Goal: Complete application form: Complete application form

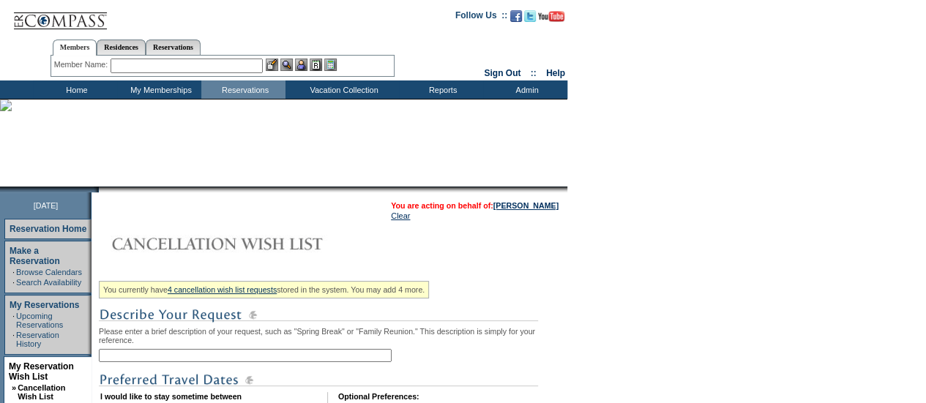
scroll to position [121, 0]
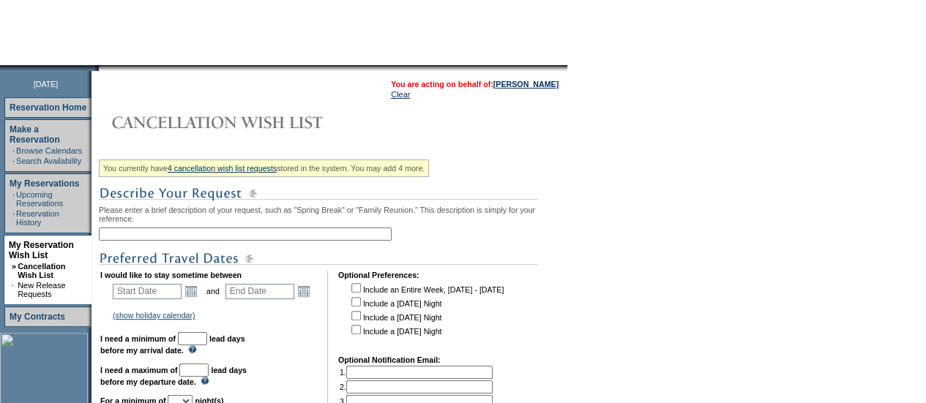
click at [176, 237] on input "text" at bounding box center [245, 234] width 293 height 13
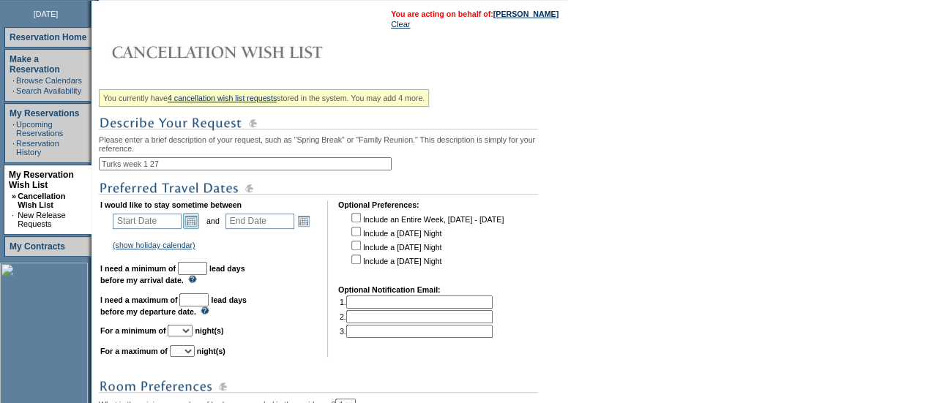
type input "Turks week 1 27"
click at [196, 221] on link "Open the calendar popup." at bounding box center [191, 221] width 16 height 16
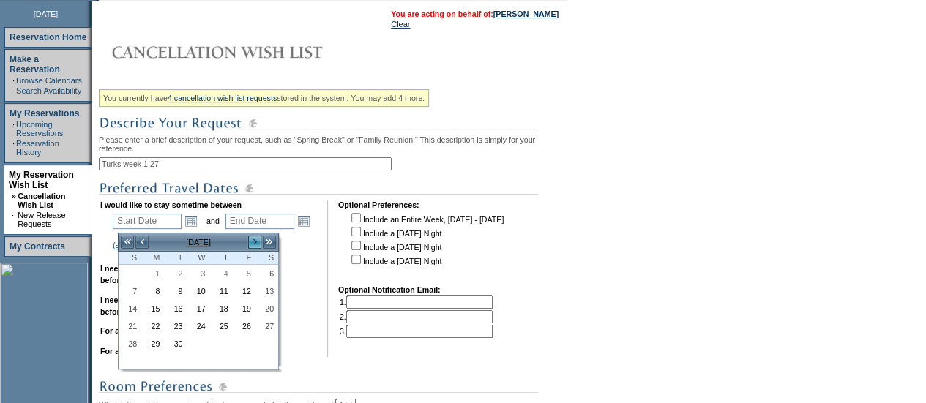
click at [256, 241] on link ">" at bounding box center [254, 242] width 15 height 15
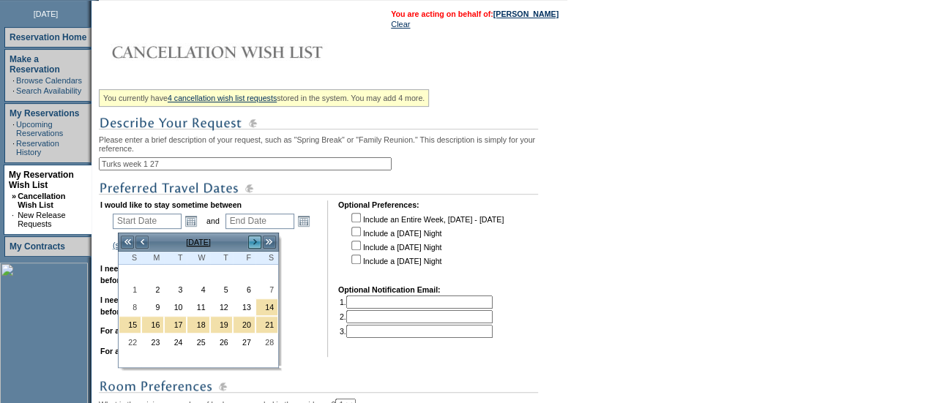
click at [256, 241] on link ">" at bounding box center [254, 242] width 15 height 15
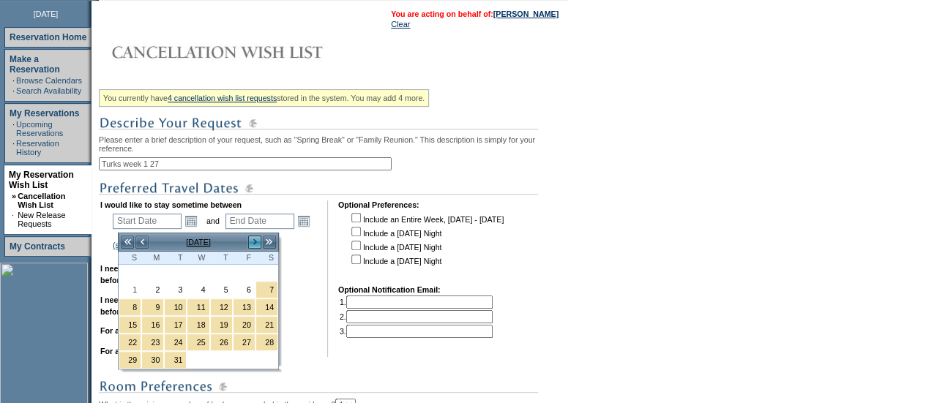
click at [256, 241] on link ">" at bounding box center [254, 242] width 15 height 15
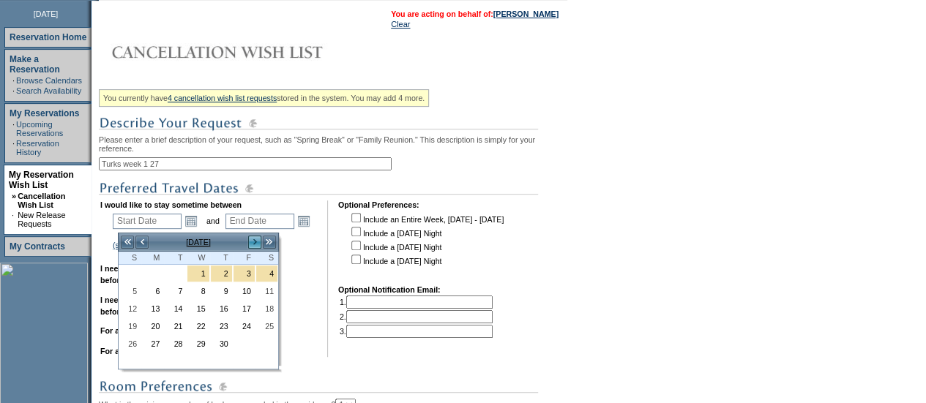
click at [258, 243] on link ">" at bounding box center [254, 242] width 15 height 15
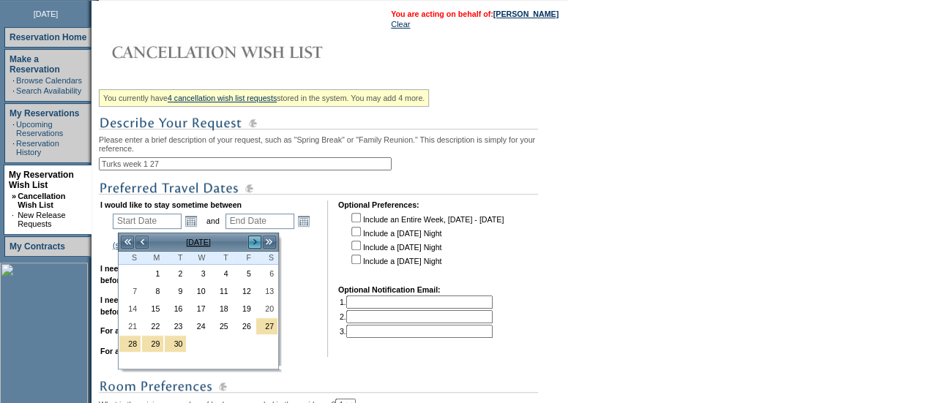
click at [258, 243] on link ">" at bounding box center [254, 242] width 15 height 15
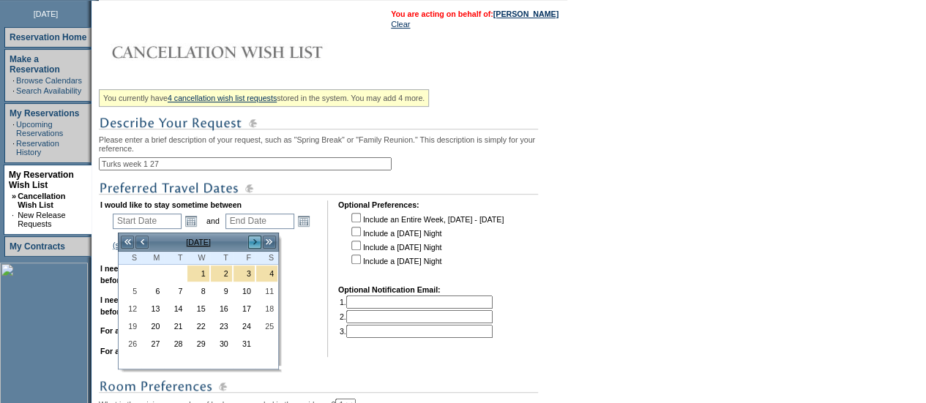
click at [258, 243] on link ">" at bounding box center [254, 242] width 15 height 15
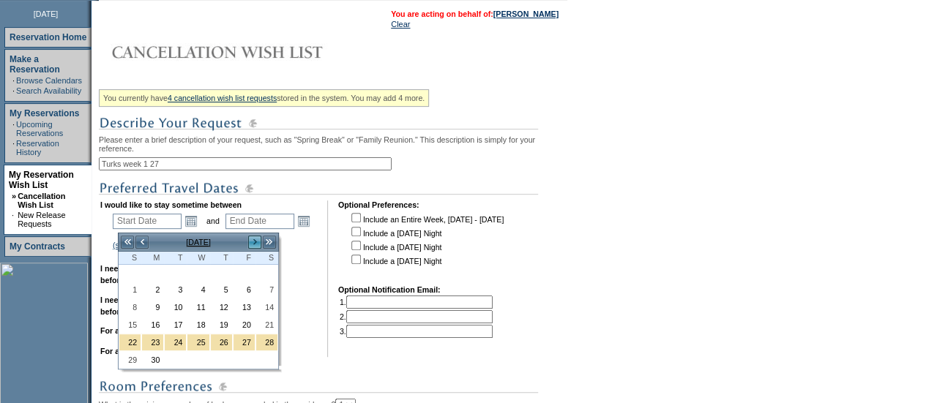
click at [258, 243] on link ">" at bounding box center [254, 242] width 15 height 15
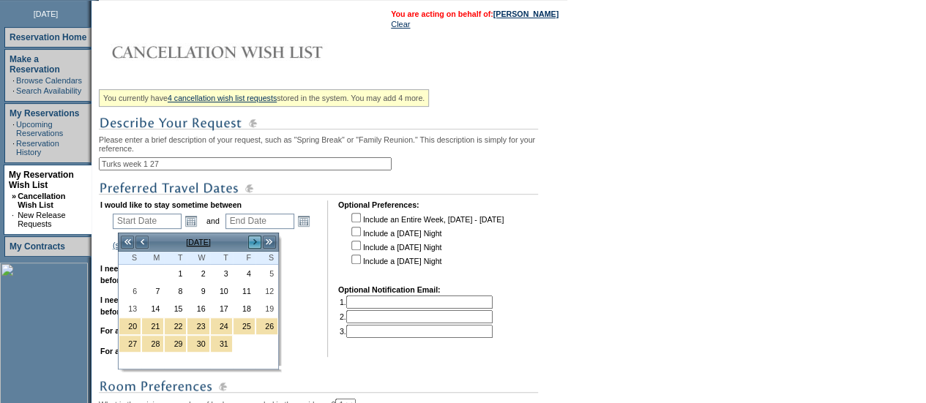
click at [258, 243] on link ">" at bounding box center [254, 242] width 15 height 15
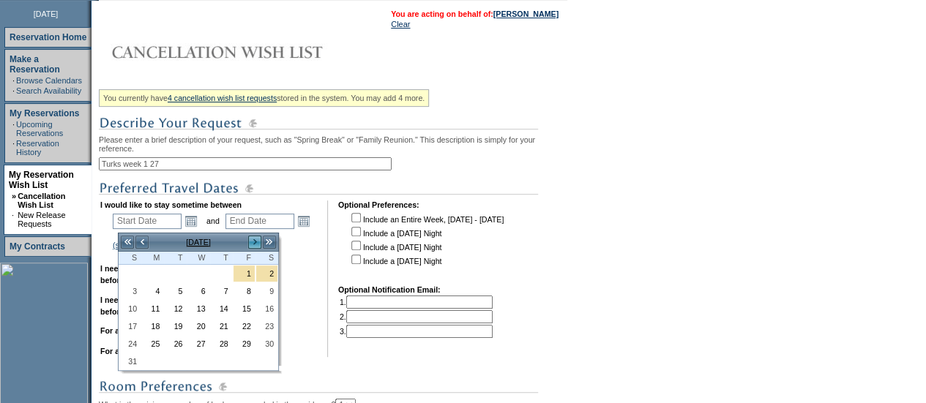
click at [258, 243] on link ">" at bounding box center [254, 242] width 15 height 15
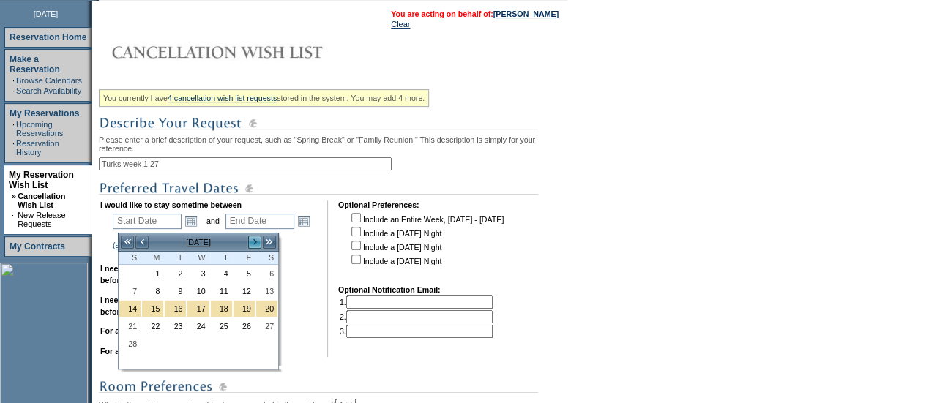
click at [258, 243] on link ">" at bounding box center [254, 242] width 15 height 15
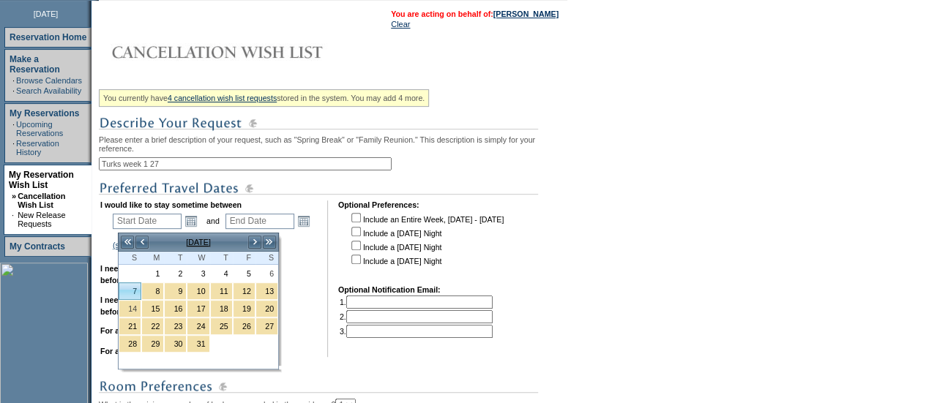
click at [130, 290] on link "7" at bounding box center [129, 291] width 21 height 16
click at [129, 285] on link "7" at bounding box center [129, 291] width 21 height 16
type input "[DATE]"
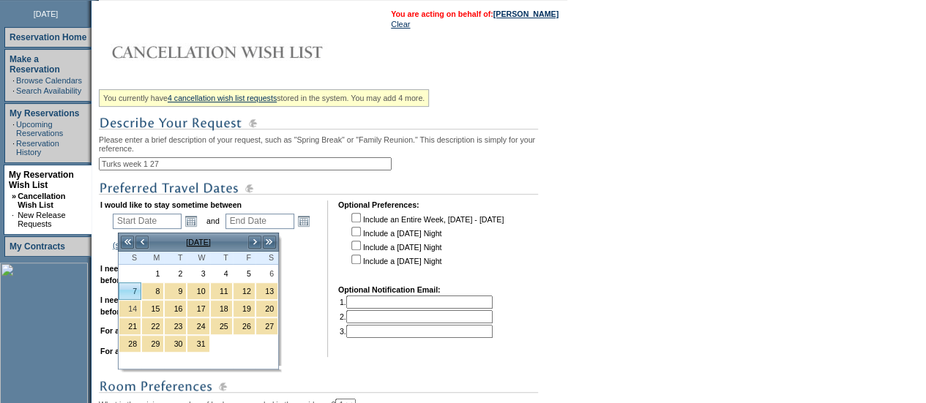
type input "[DATE]"
type input "552"
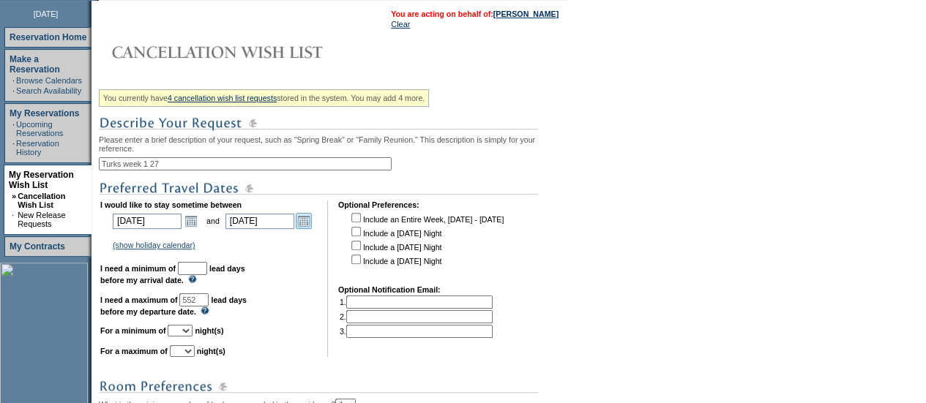
click at [310, 227] on link "Open the calendar popup." at bounding box center [304, 221] width 16 height 16
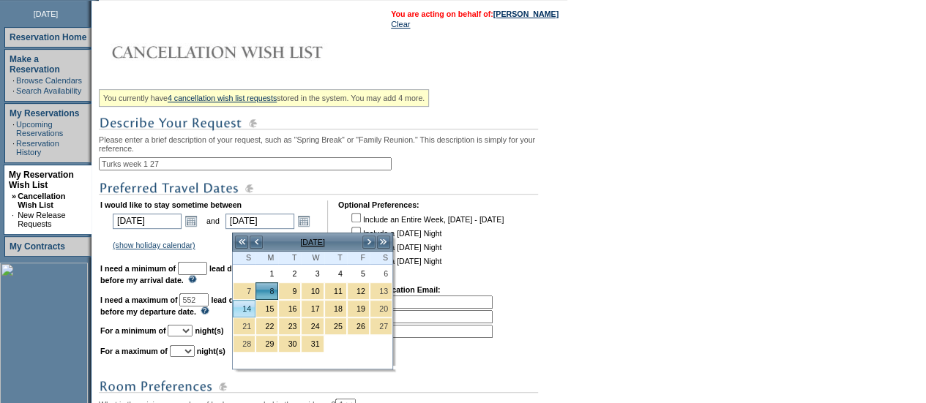
click at [244, 304] on link "14" at bounding box center [243, 309] width 21 height 16
type input "[DATE]"
type input "558"
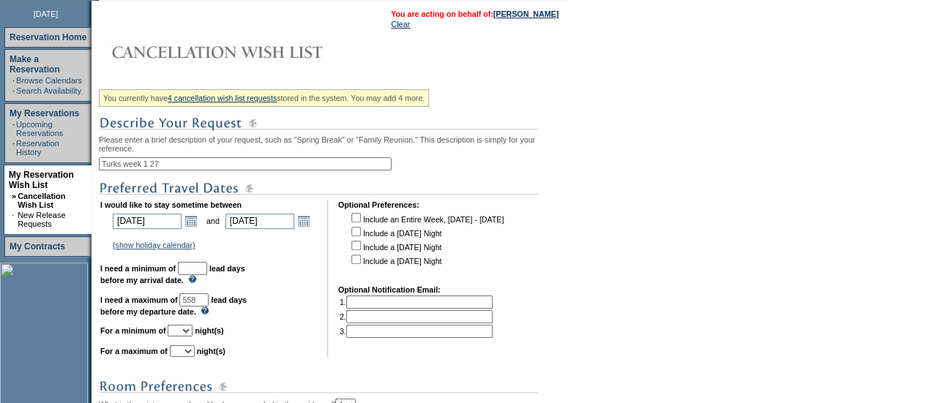
click at [207, 275] on input "text" at bounding box center [192, 268] width 29 height 13
type input "30"
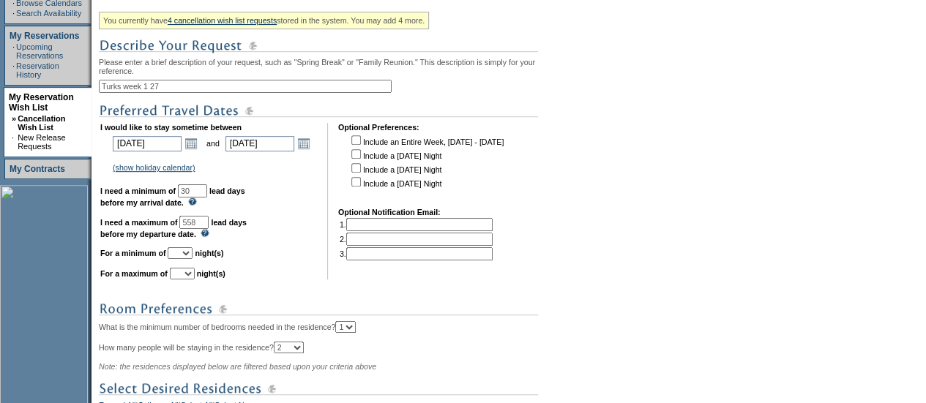
click at [192, 259] on select "1 2 3 4 5 6 7 8 9 10 11 12 13 14" at bounding box center [180, 253] width 25 height 12
select select "7"
click at [185, 255] on select "1 2 3 4 5 6 7 8 9 10 11 12 13 14" at bounding box center [180, 253] width 25 height 12
click at [195, 280] on select "1 2 3 4 5 6 7 8 9 10 11 12 13 14" at bounding box center [182, 274] width 25 height 12
select select "7"
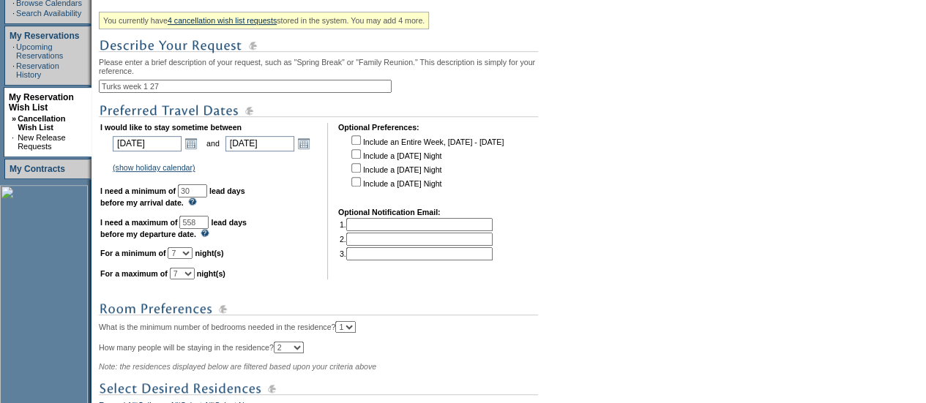
click at [187, 275] on select "1 2 3 4 5 6 7 8 9 10 11 12 13 14" at bounding box center [182, 274] width 25 height 12
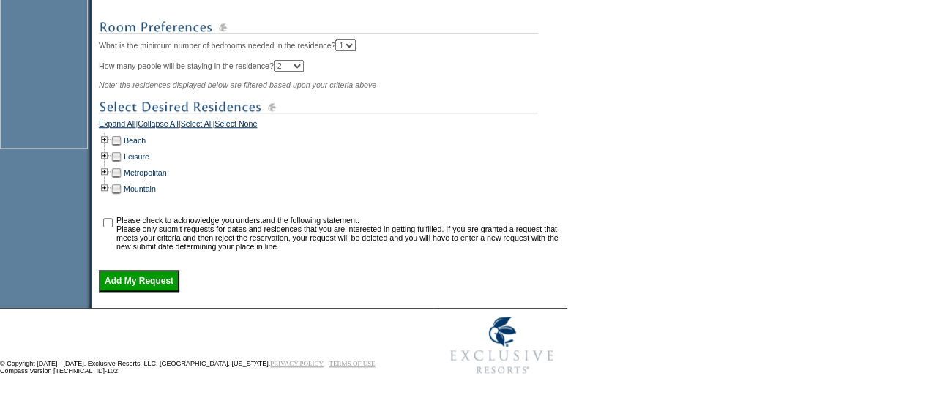
scroll to position [564, 0]
click at [138, 136] on link "Beach" at bounding box center [135, 140] width 22 height 9
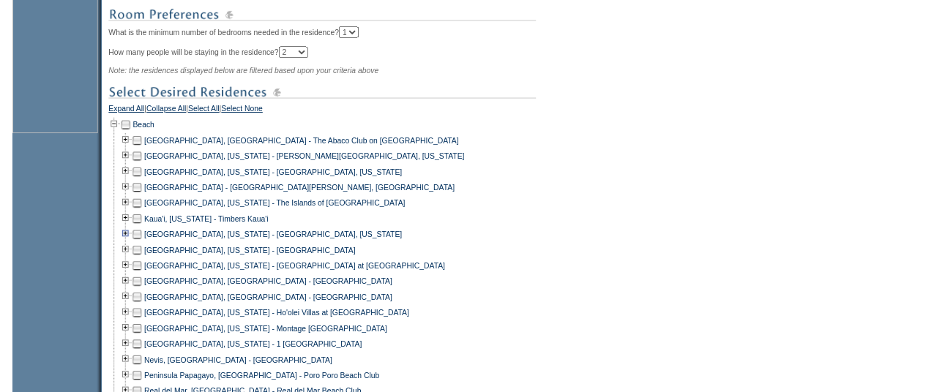
scroll to position [918, 0]
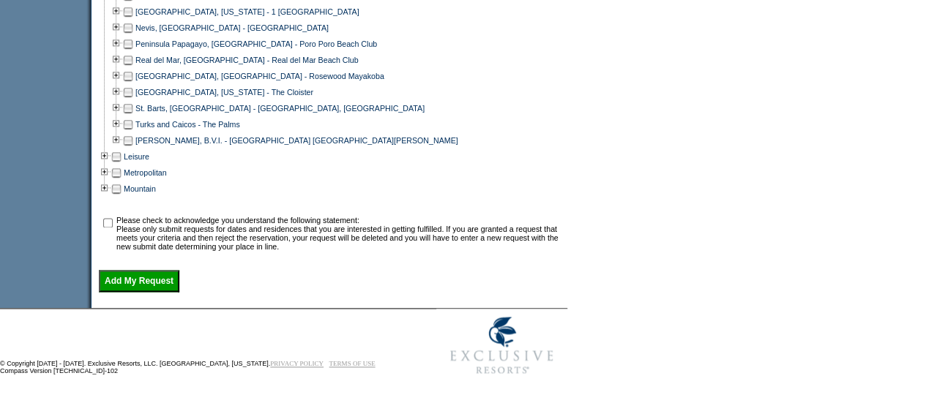
click at [134, 119] on td at bounding box center [128, 124] width 12 height 16
click at [110, 223] on input "checkbox" at bounding box center [108, 223] width 10 height 10
checkbox input "true"
click at [143, 284] on input "Add My Request" at bounding box center [139, 281] width 81 height 22
